Goal: Information Seeking & Learning: Learn about a topic

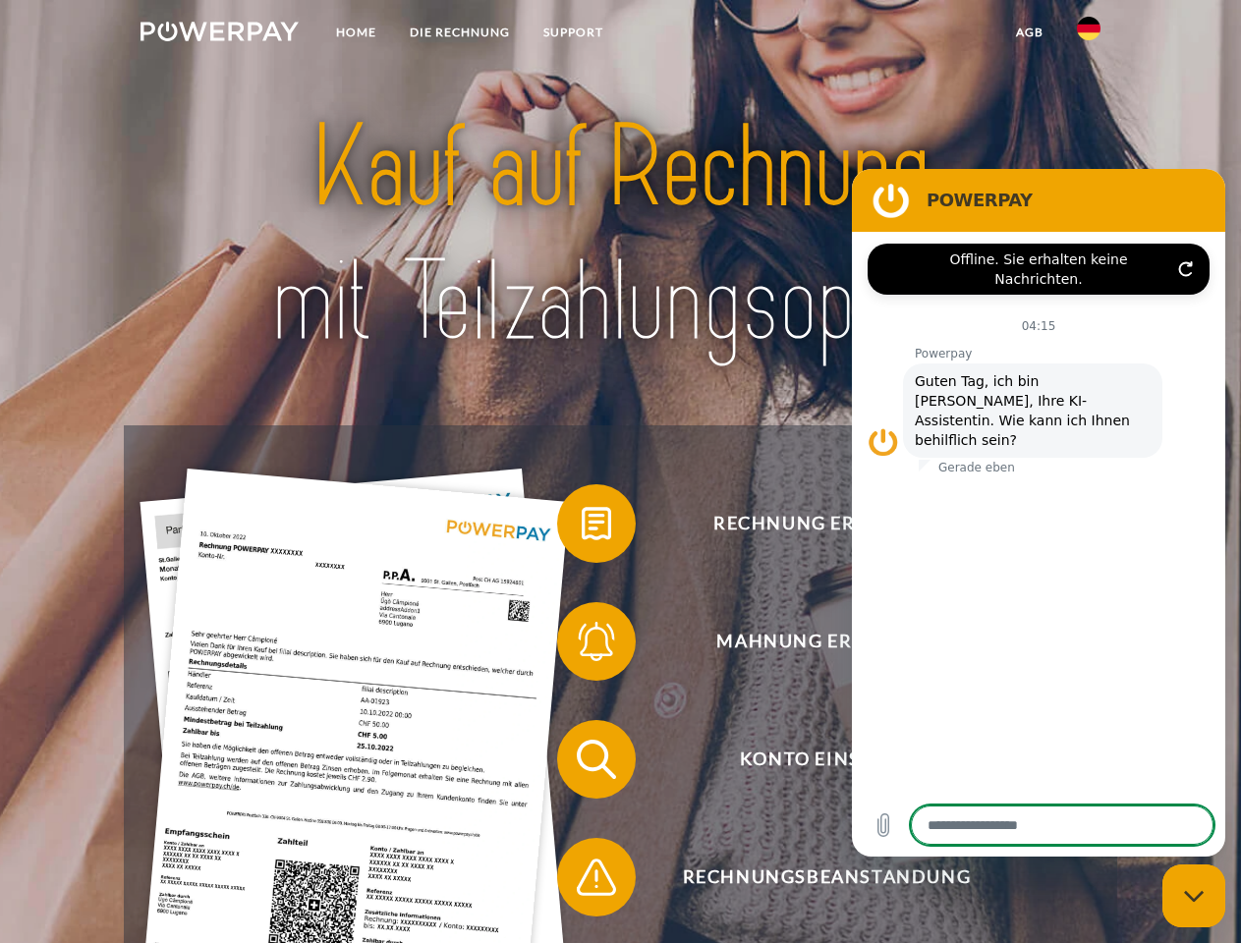
click at [219, 34] on img at bounding box center [220, 32] width 158 height 20
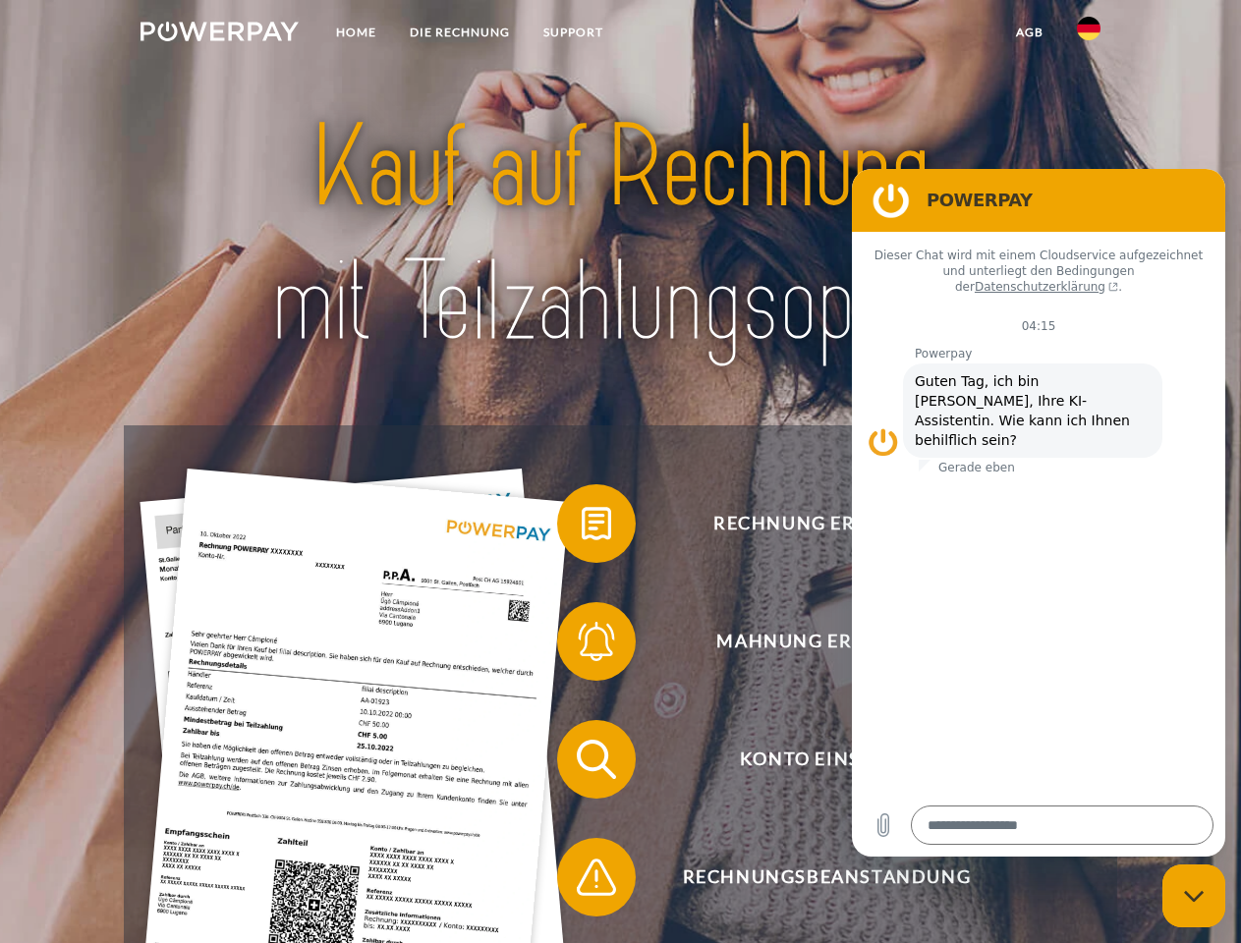
click at [1089, 34] on img at bounding box center [1089, 29] width 24 height 24
click at [1029, 32] on link "agb" at bounding box center [1029, 32] width 61 height 35
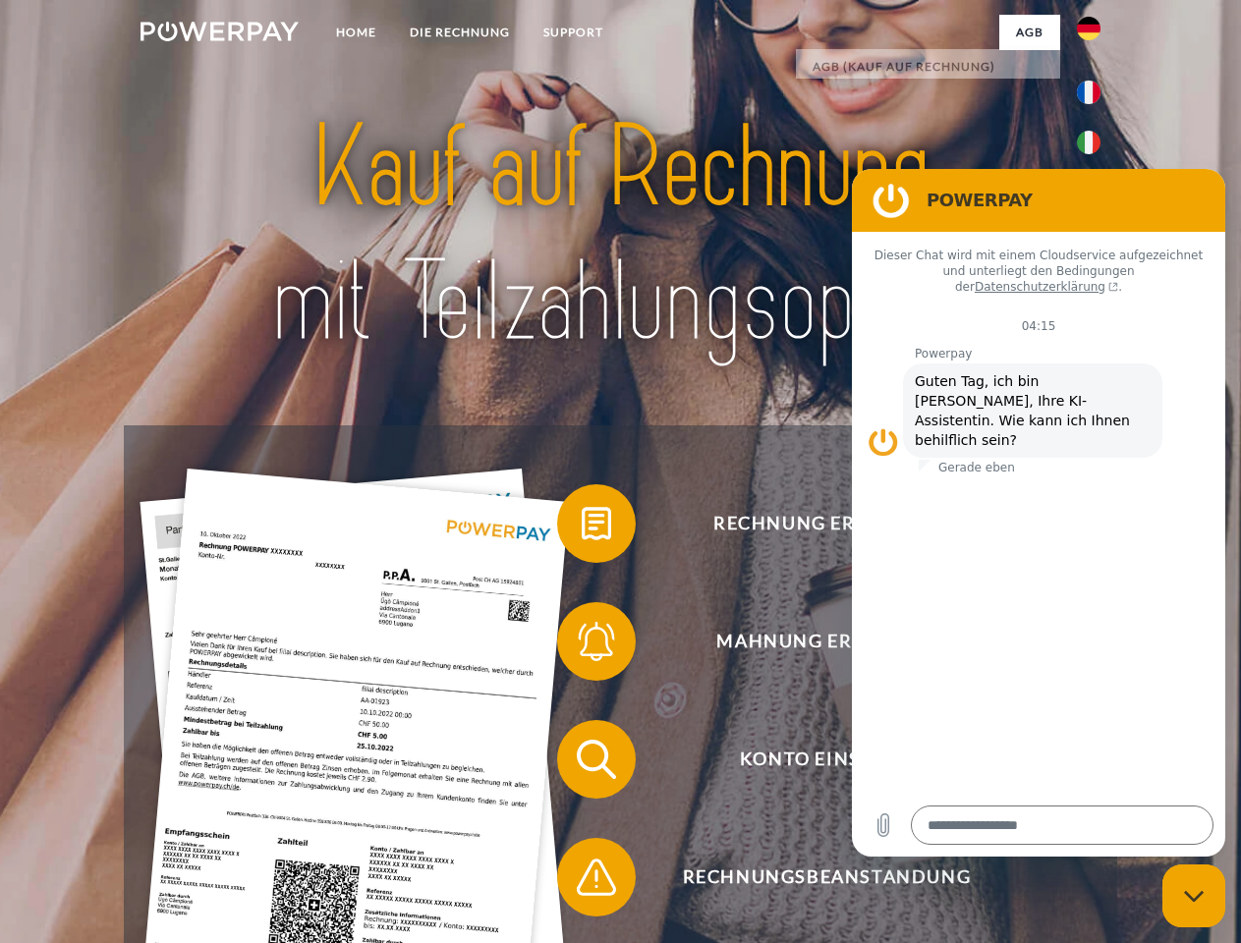
click at [582, 528] on span at bounding box center [567, 524] width 98 height 98
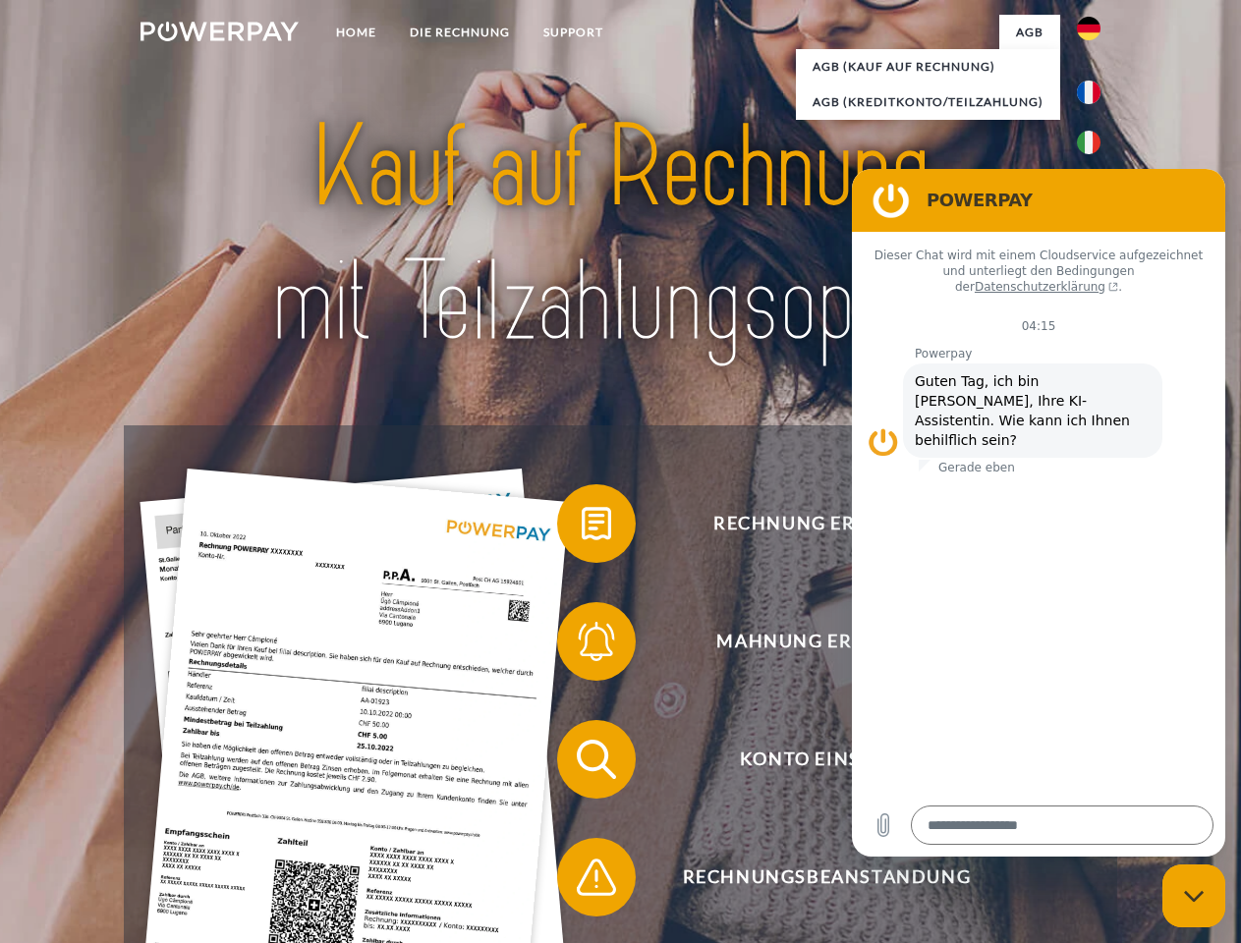
click at [582, 646] on span at bounding box center [567, 642] width 98 height 98
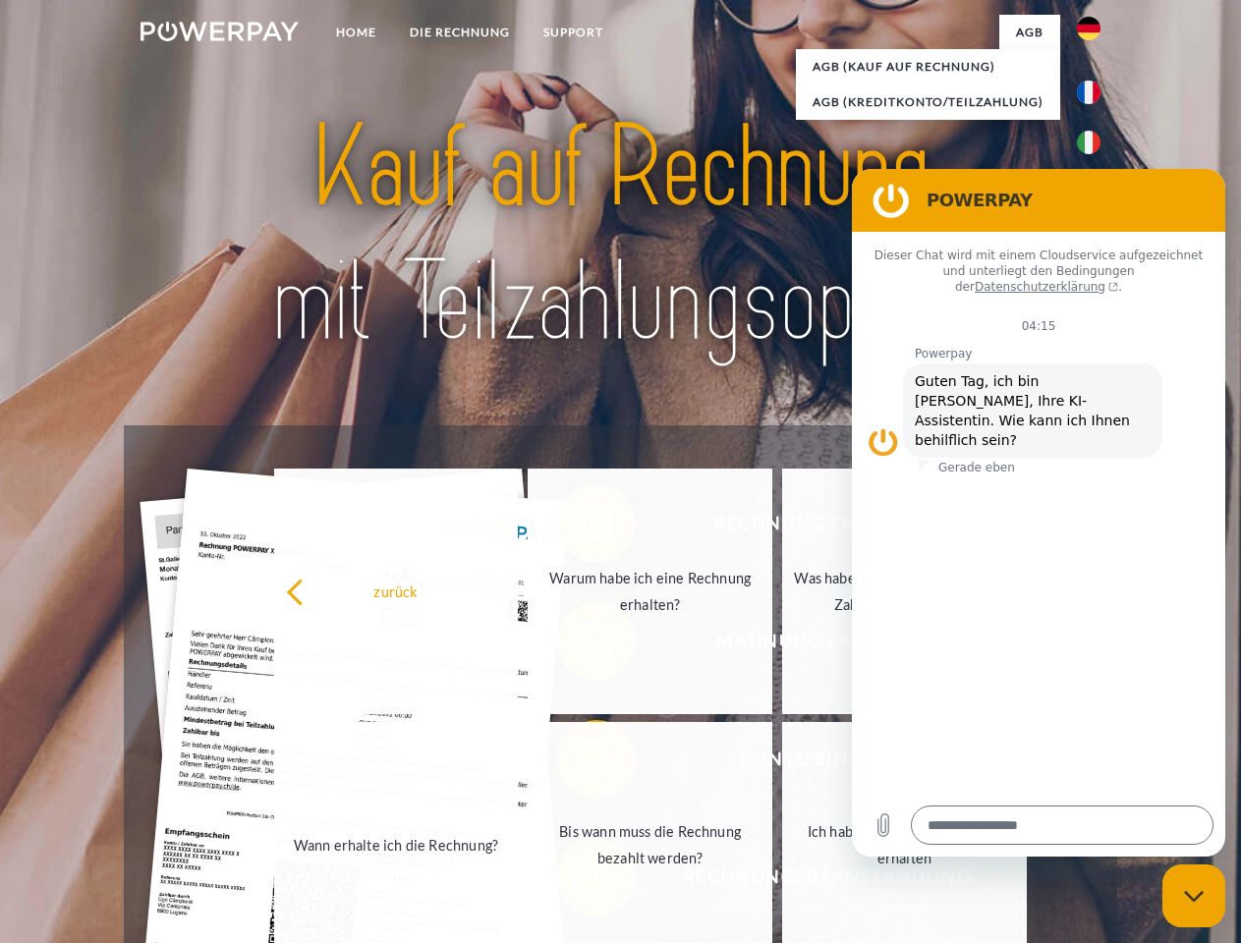
click at [582, 764] on link "Bis wann muss die Rechnung bezahlt werden?" at bounding box center [650, 845] width 245 height 246
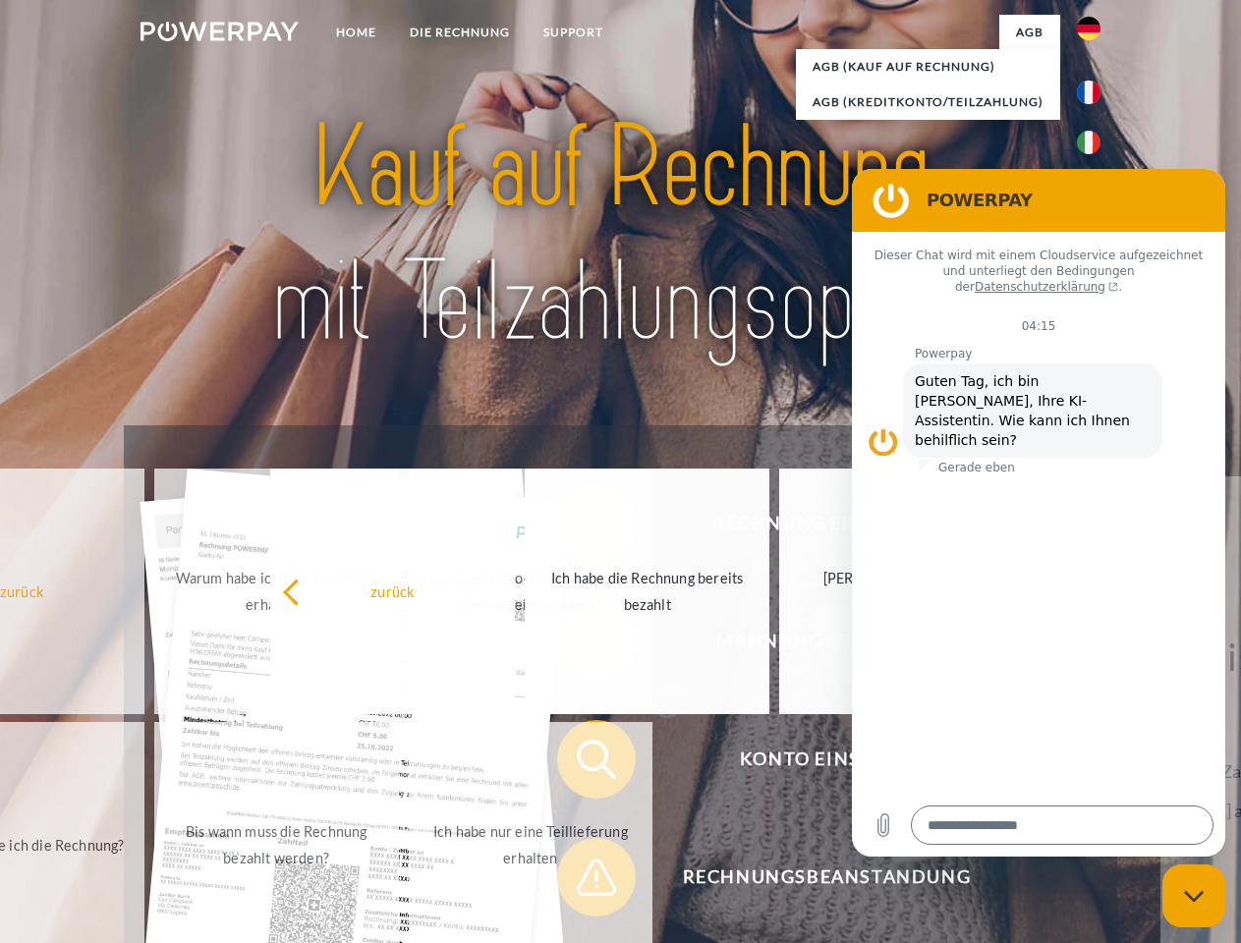
click at [582, 882] on span at bounding box center [567, 877] width 98 height 98
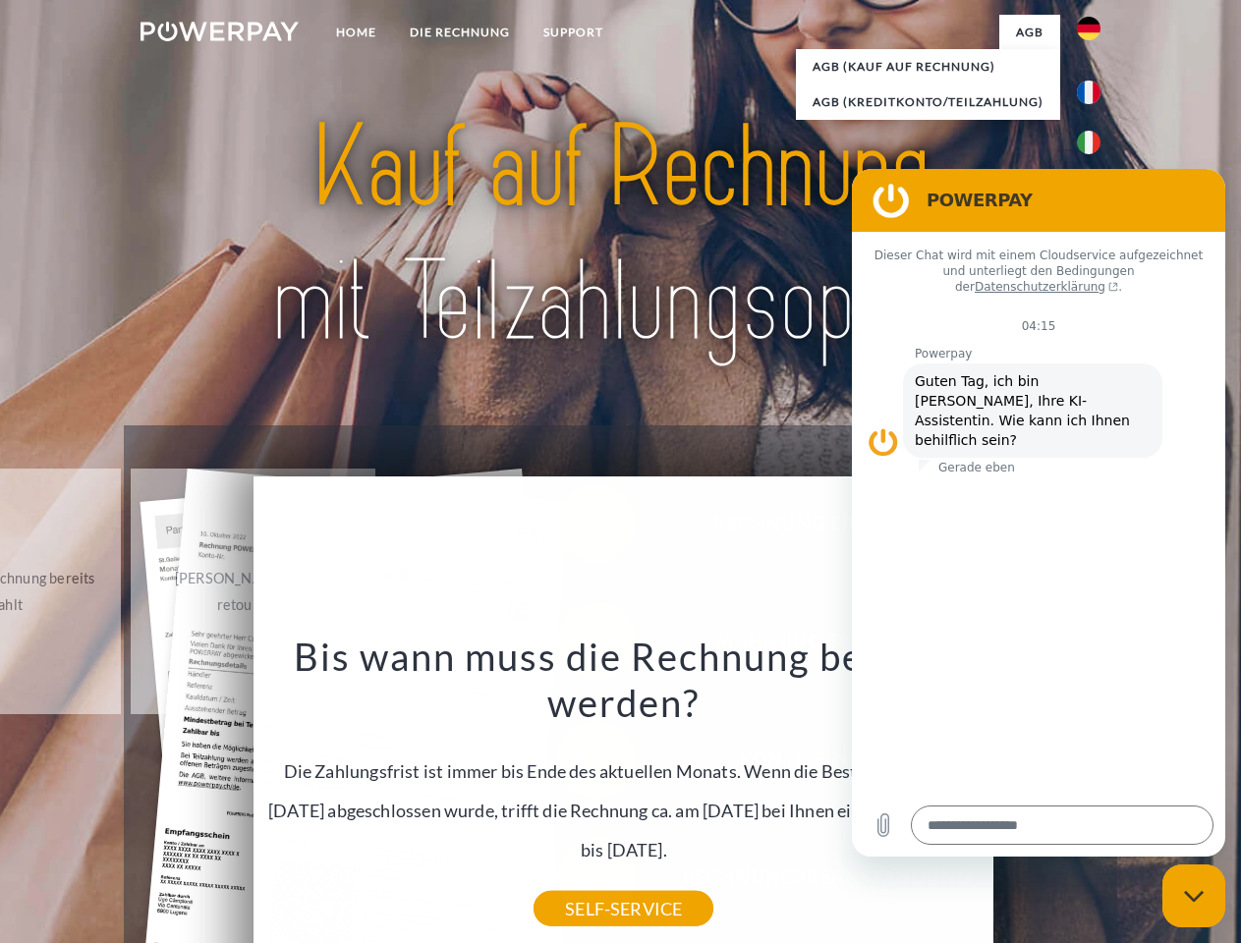
click at [1194, 896] on icon "Messaging-Fenster schließen" at bounding box center [1194, 896] width 21 height 13
type textarea "*"
